Goal: Find specific page/section: Find specific page/section

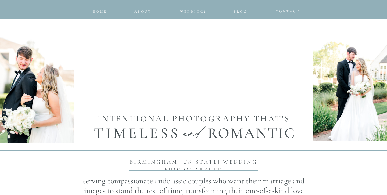
scroll to position [281, 0]
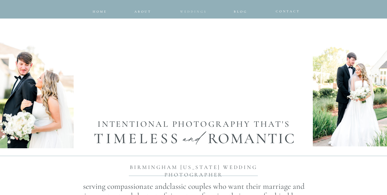
click at [187, 13] on span "Weddings" at bounding box center [193, 12] width 27 height 4
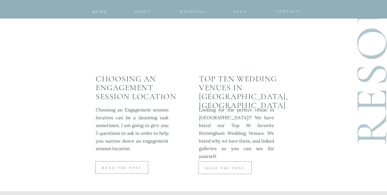
scroll to position [1379, 0]
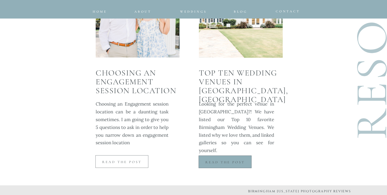
click at [225, 159] on div at bounding box center [224, 161] width 53 height 13
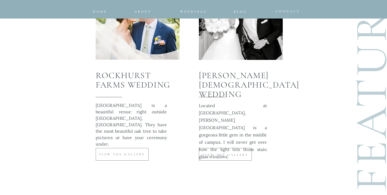
scroll to position [2094, 0]
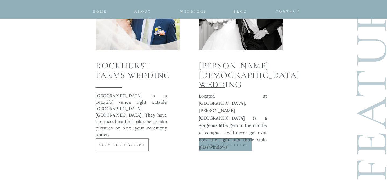
click at [205, 150] on div at bounding box center [225, 144] width 53 height 13
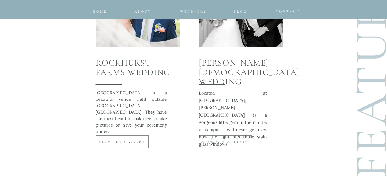
scroll to position [2099, 0]
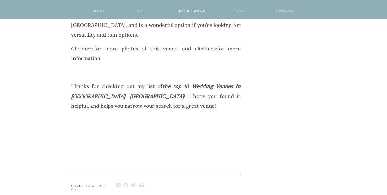
scroll to position [3837, 0]
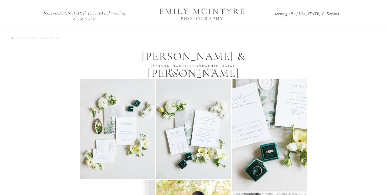
click at [28, 38] on p "back to the galleries" at bounding box center [44, 41] width 46 height 8
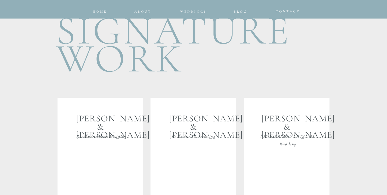
click at [193, 17] on p "SIGNATURE WORK" at bounding box center [172, 46] width 232 height 58
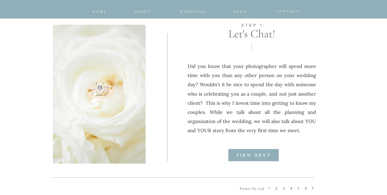
scroll to position [595, 0]
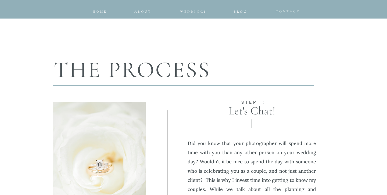
click at [285, 11] on span "CONTACT" at bounding box center [287, 11] width 24 height 4
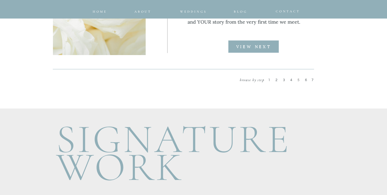
scroll to position [782, 0]
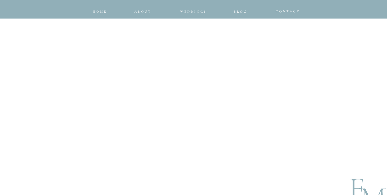
scroll to position [459, 0]
